Goal: Transaction & Acquisition: Purchase product/service

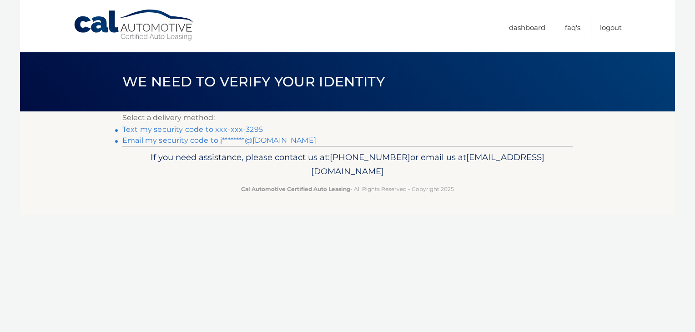
click at [206, 128] on link "Text my security code to xxx-xxx-3295" at bounding box center [192, 129] width 141 height 9
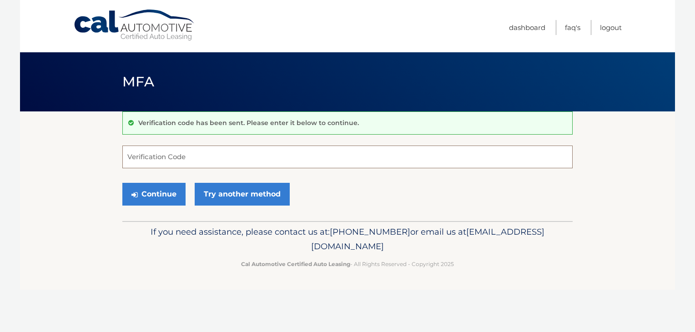
click at [200, 154] on input "Verification Code" at bounding box center [347, 157] width 450 height 23
type input "396198"
click at [145, 199] on button "Continue" at bounding box center [153, 194] width 63 height 23
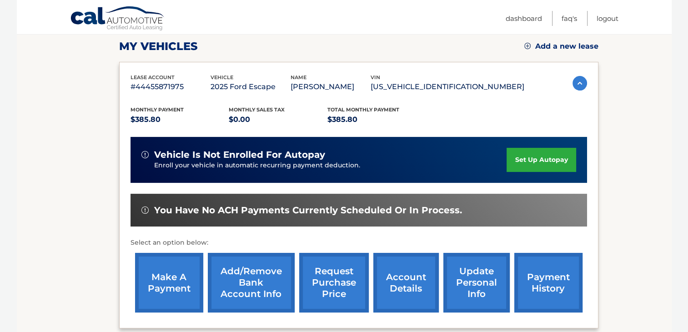
scroll to position [137, 0]
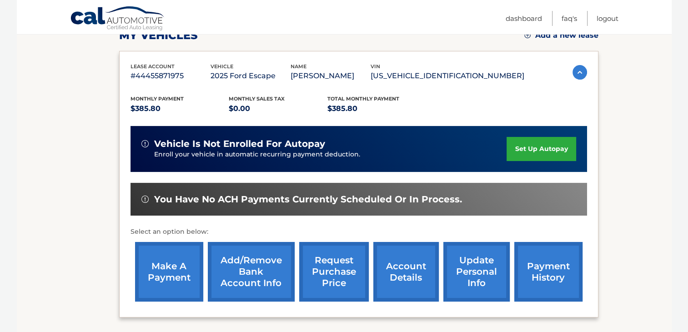
click at [169, 255] on link "make a payment" at bounding box center [169, 272] width 68 height 60
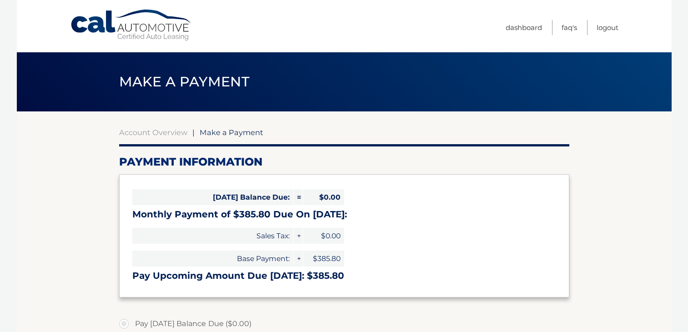
select select "ZmFlNWVmZGQtNzZlNi00YTY3LWE4NDgtOGQ5MGE2MmYyNjRm"
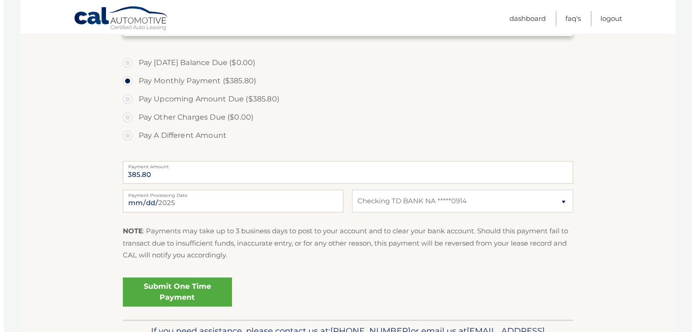
scroll to position [262, 0]
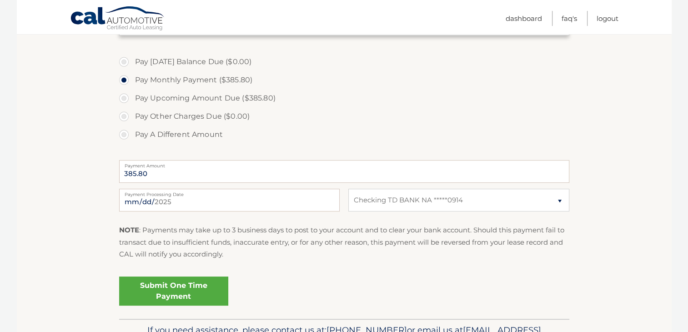
click at [202, 283] on link "Submit One Time Payment" at bounding box center [173, 291] width 109 height 29
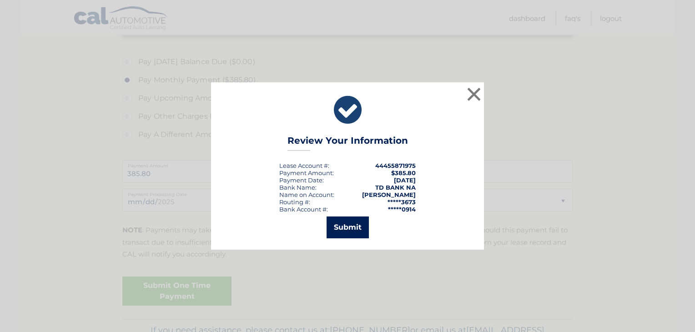
click at [344, 226] on button "Submit" at bounding box center [348, 228] width 42 height 22
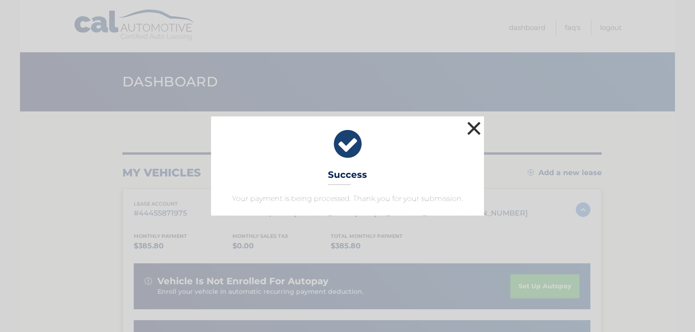
click at [470, 125] on button "×" at bounding box center [474, 128] width 18 height 18
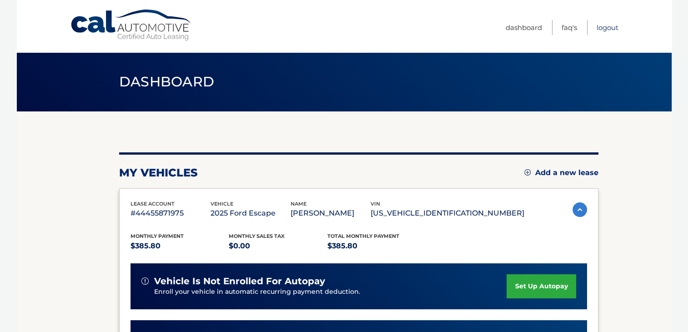
click at [607, 29] on link "Logout" at bounding box center [608, 27] width 22 height 15
